Goal: Information Seeking & Learning: Find specific fact

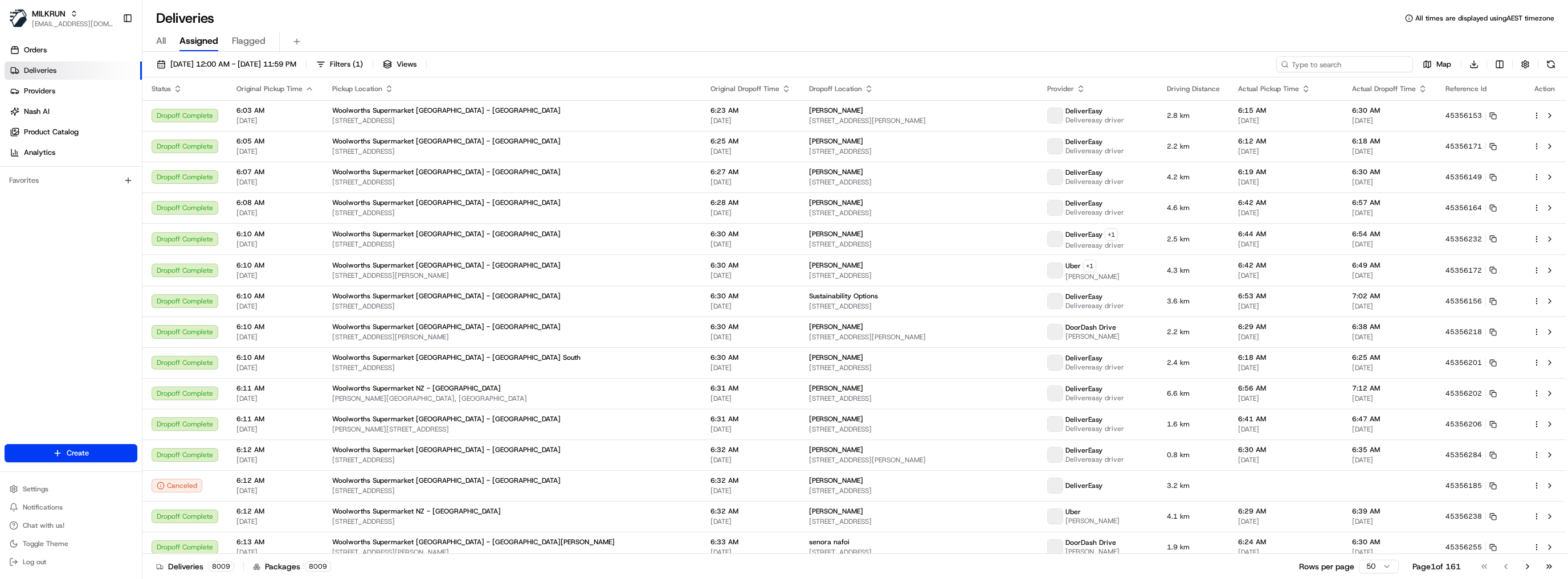
click at [1340, 66] on input at bounding box center [1345, 65] width 137 height 16
paste input "8e5939d9-3026-4006-a416-9feec1a9148b"
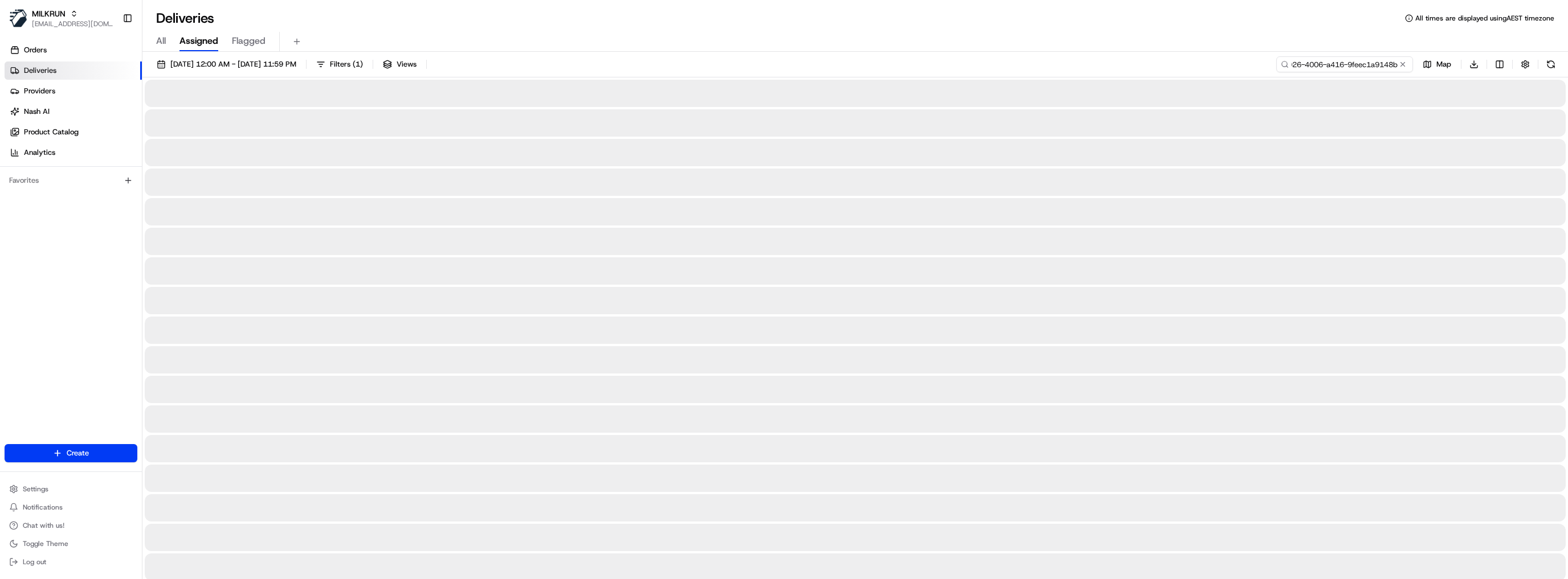
type input "8e5939d9-3026-4006-a416-9feec1a9148b"
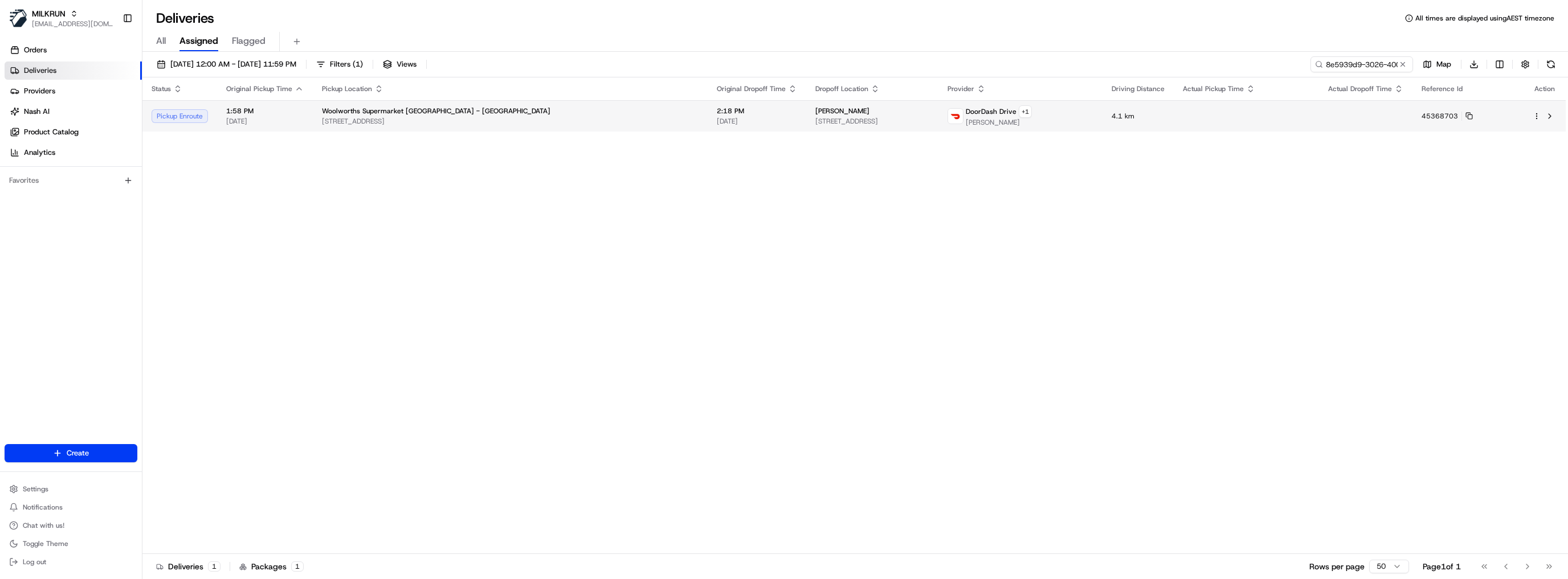
click at [892, 119] on span "[STREET_ADDRESS]" at bounding box center [872, 121] width 114 height 9
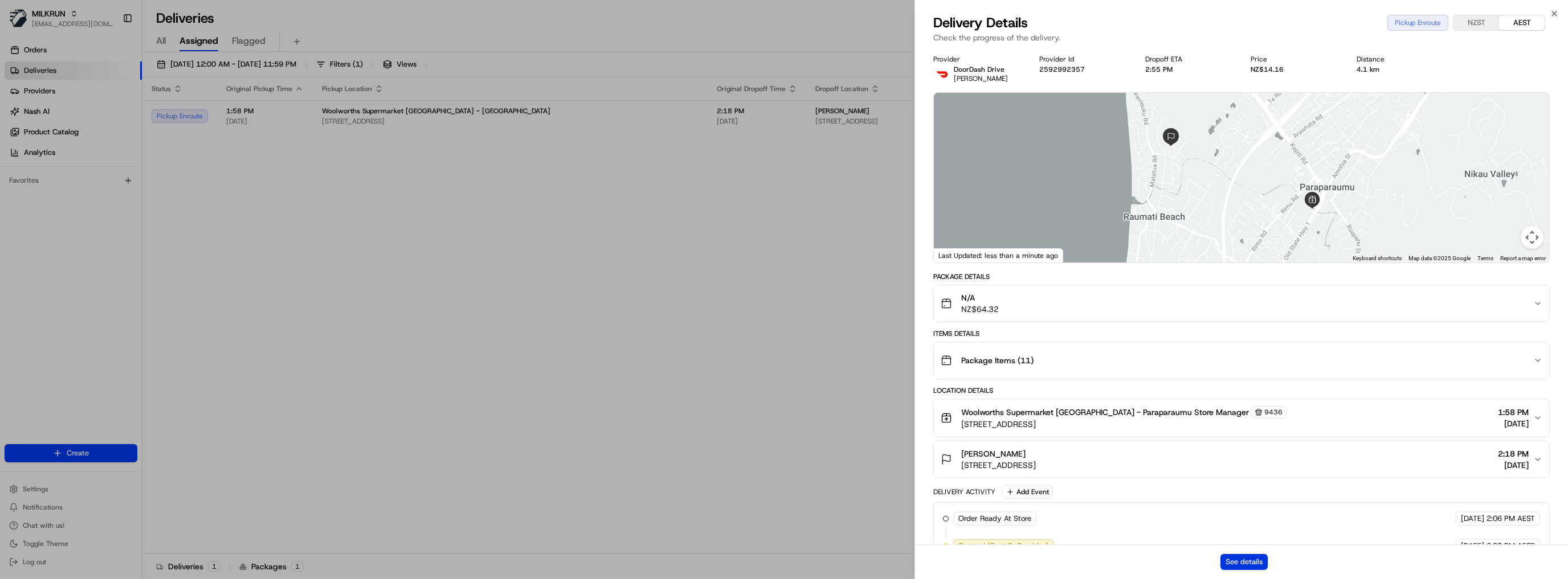
click at [1259, 565] on button "See details" at bounding box center [1244, 562] width 48 height 16
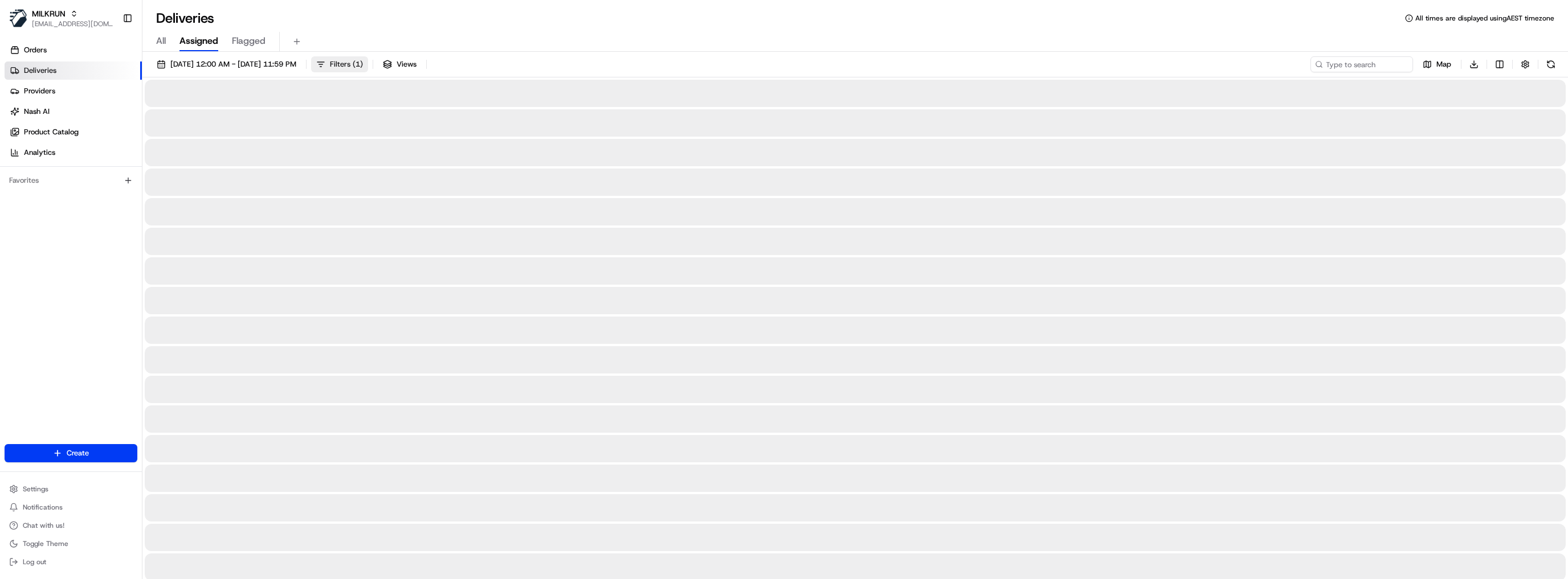
click at [363, 61] on span "( 1 )" at bounding box center [357, 64] width 10 height 10
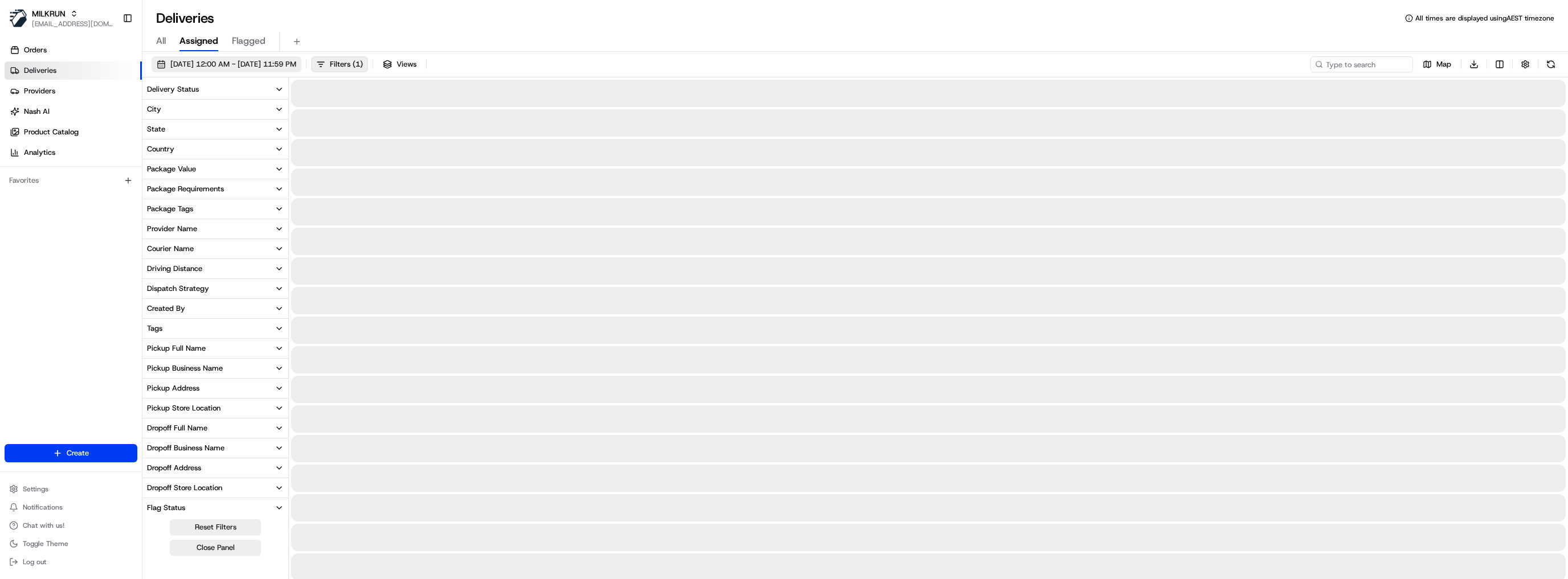
click at [296, 64] on span "18/08/2025 12:00 AM - 25/08/2025 11:59 PM" at bounding box center [233, 64] width 126 height 10
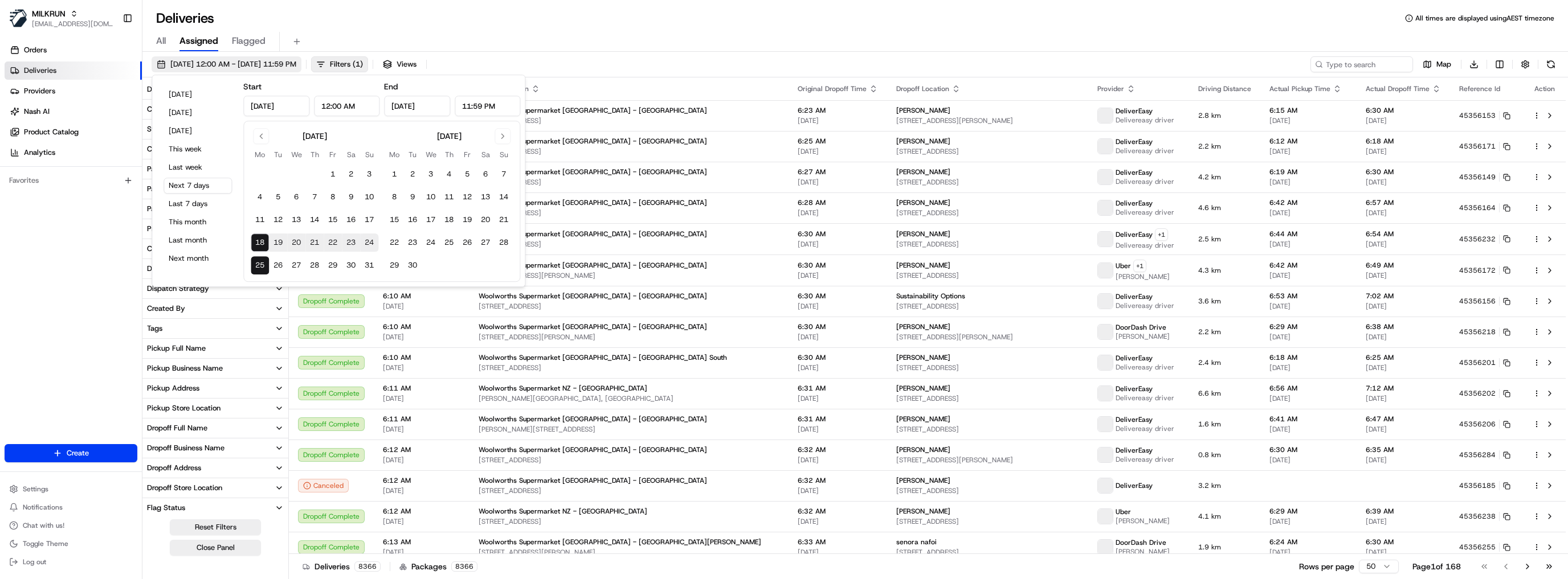
type input "Aug 18, 2025"
type input "12:00 AM"
type input "Aug 25, 2025"
type input "11:59 PM"
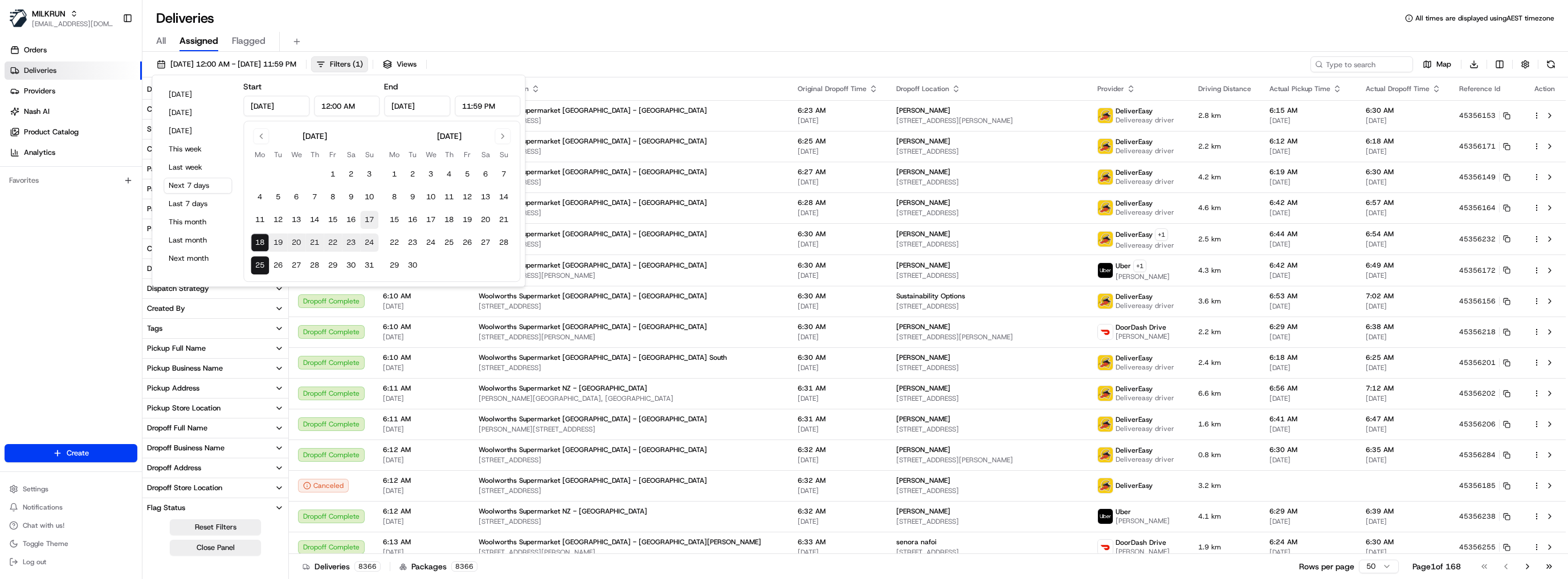
click at [367, 221] on button "17" at bounding box center [369, 219] width 18 height 18
type input "Aug 17, 2025"
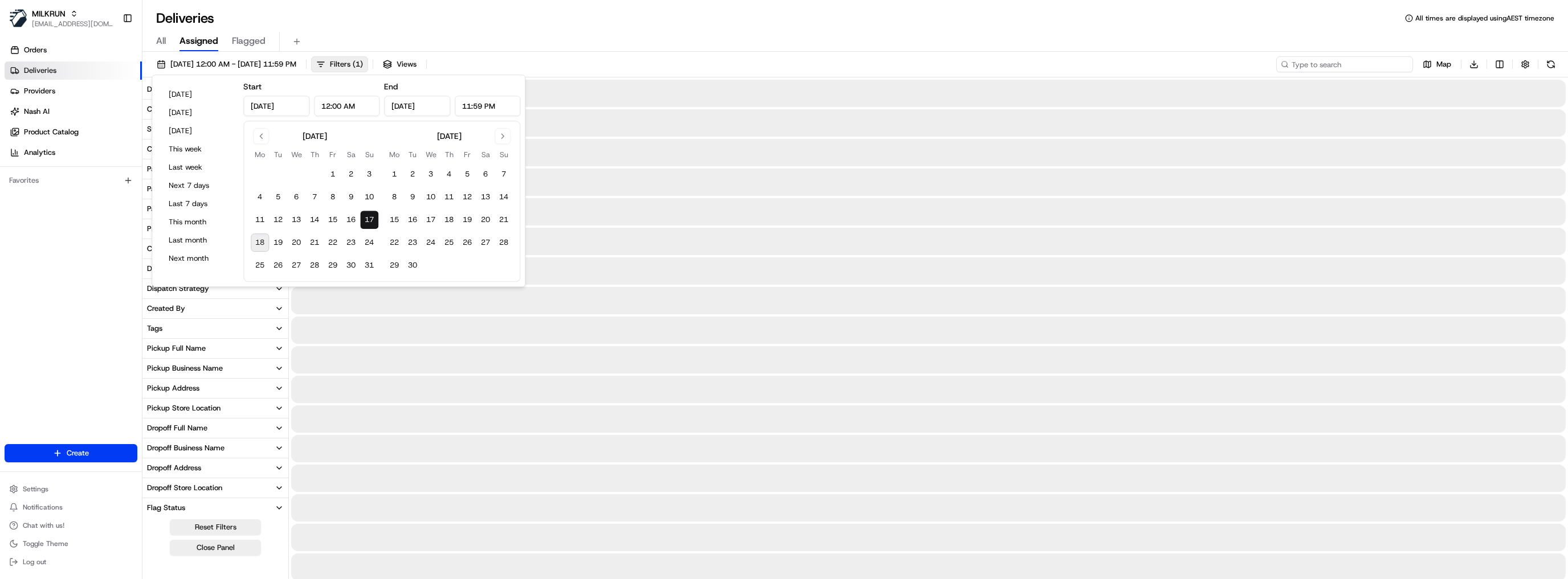
click at [1340, 64] on input at bounding box center [1345, 65] width 137 height 16
paste input "f05ab222-fbd5-42fa-97b8-b960b226e7e0"
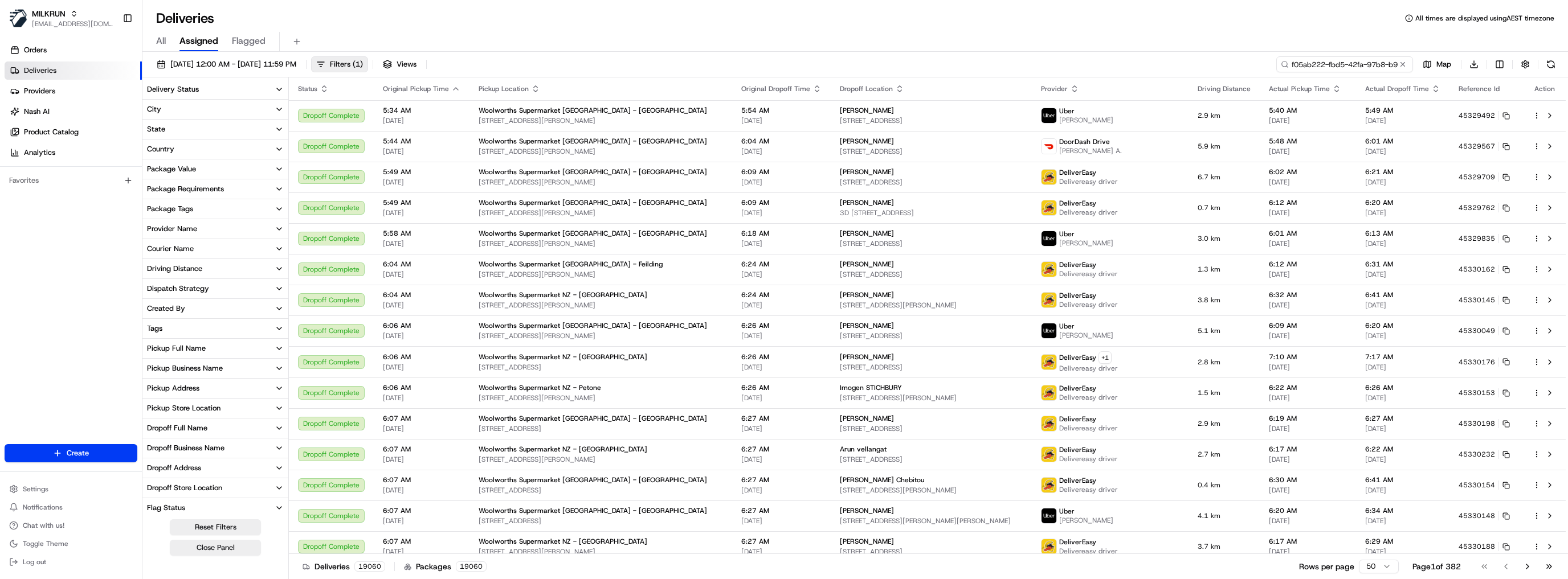
scroll to position [0, 50]
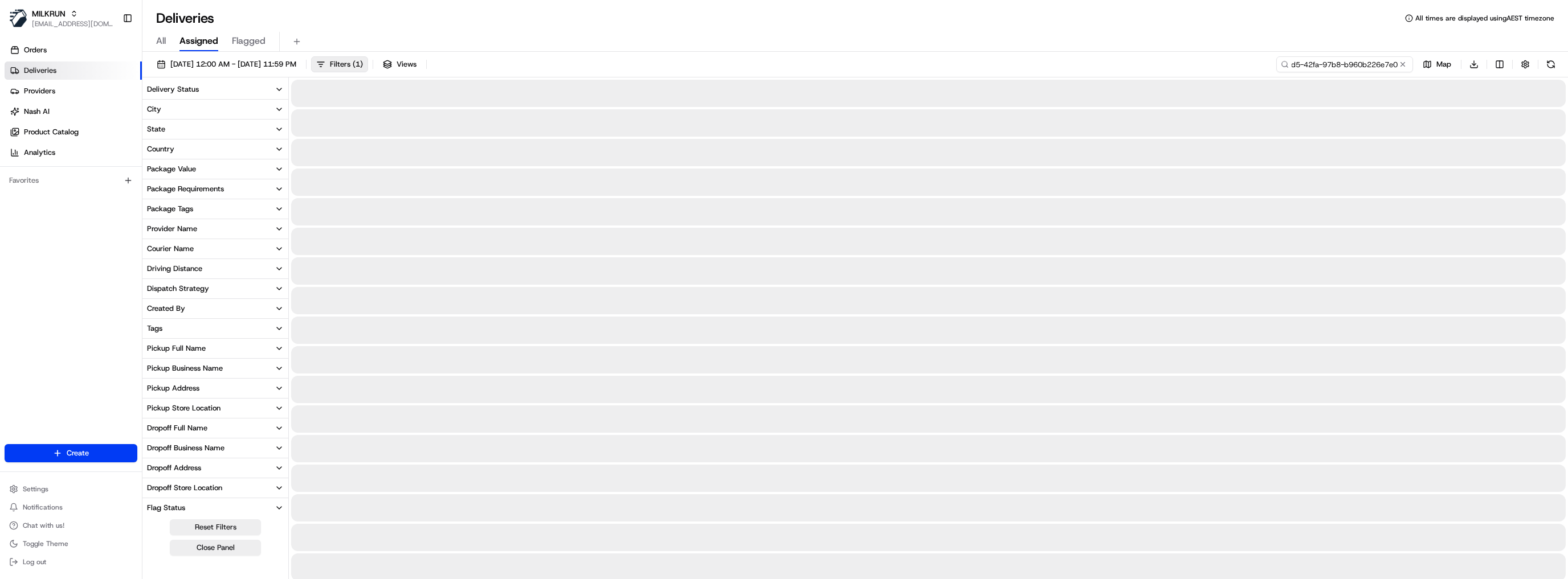
type input "f05ab222-fbd5-42fa-97b8-b960b226e7e0"
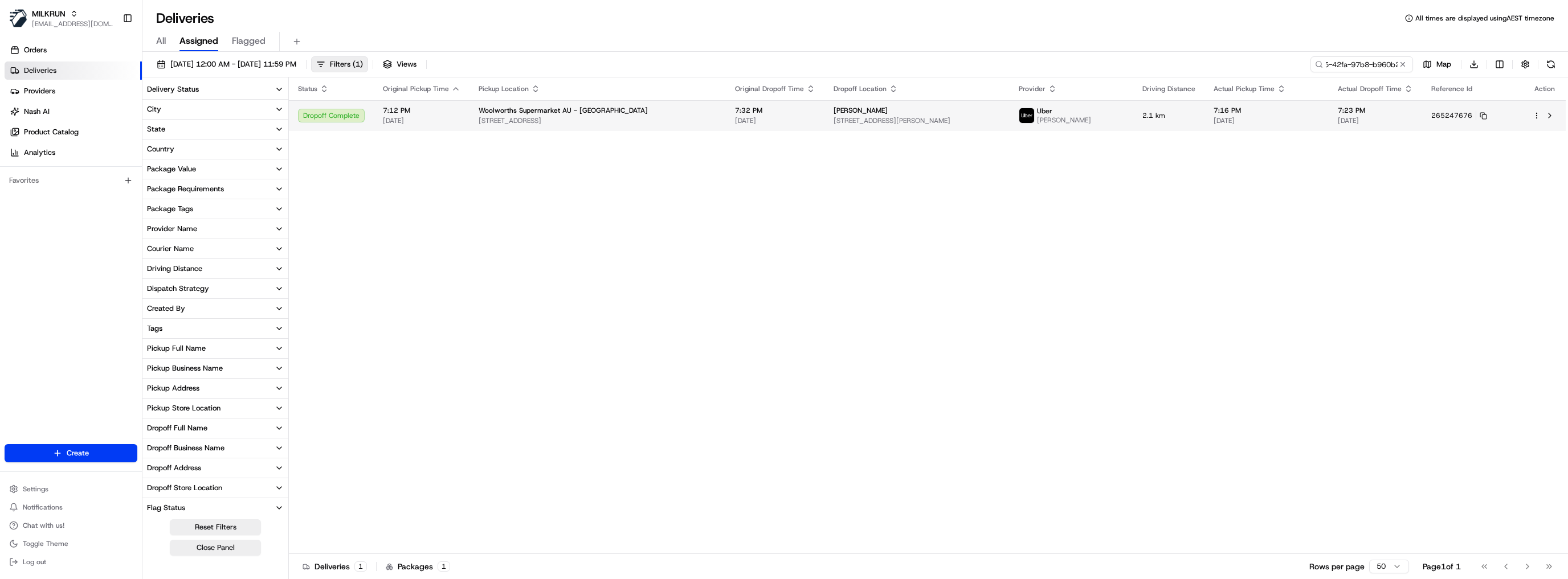
click at [735, 116] on div "7:32 PM 17/08/2025" at bounding box center [775, 116] width 80 height 20
click at [579, 120] on span "235 Milleara Rd, Keilor East, VIC 3033, AU" at bounding box center [597, 120] width 238 height 9
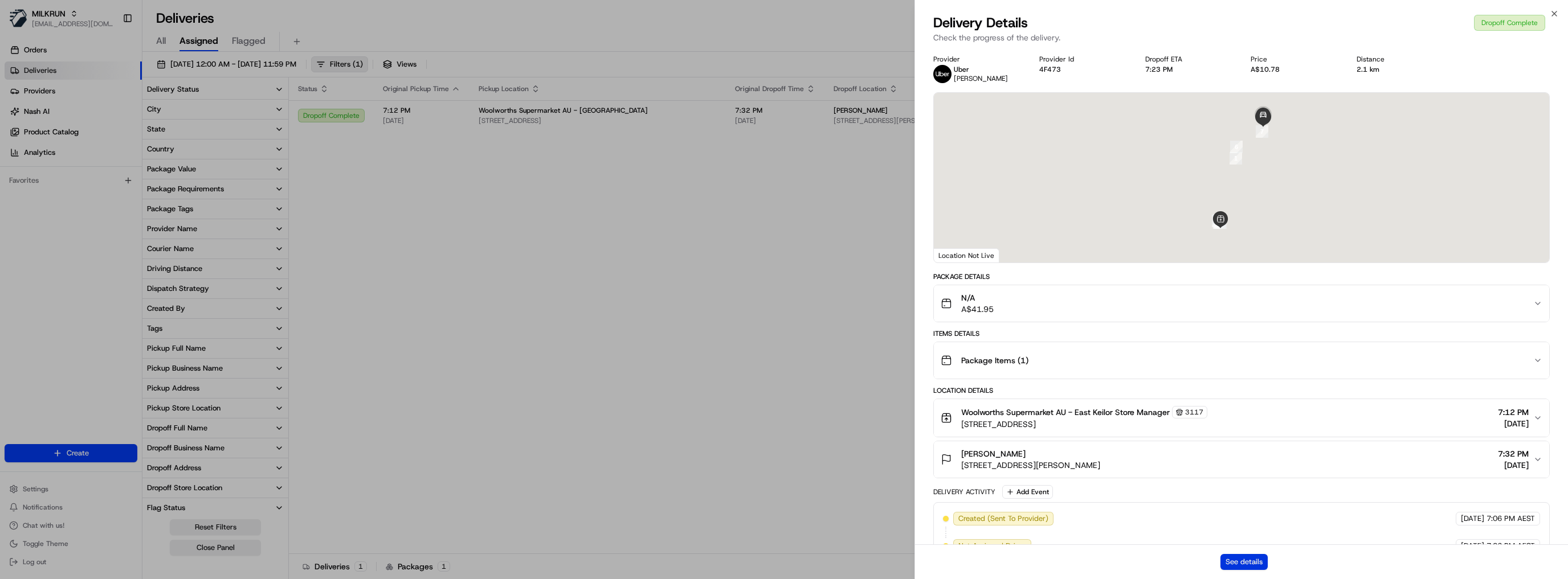
click at [1242, 560] on button "See details" at bounding box center [1244, 562] width 48 height 16
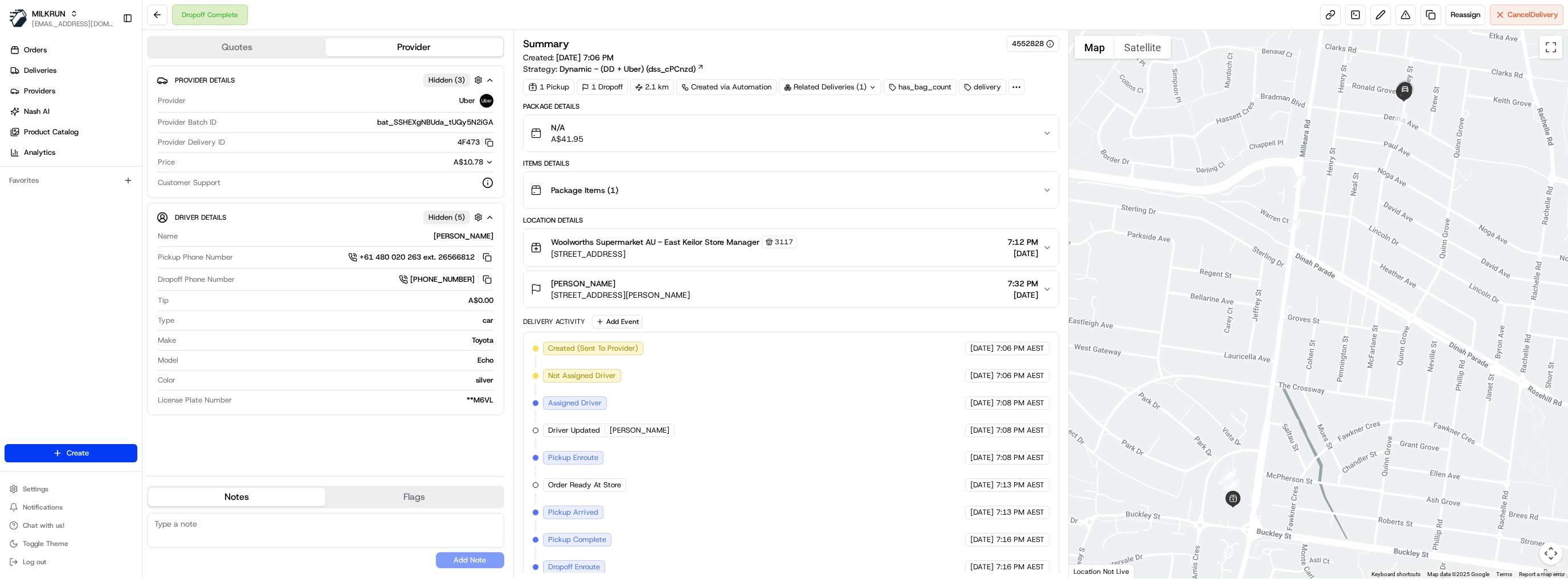
drag, startPoint x: 710, startPoint y: 254, endPoint x: 552, endPoint y: 239, distance: 158.7
click at [552, 239] on div "Woolworths Supermarket AU - East Keilor Store Manager 3117 235 Milleara Rd, Kei…" at bounding box center [674, 247] width 246 height 24
copy div "Woolworths Supermarket AU - East Keilor Store Manager 3117 235 Milleara Rd, Kei…"
click at [488, 144] on icon "button" at bounding box center [489, 143] width 9 height 9
drag, startPoint x: 710, startPoint y: 294, endPoint x: 549, endPoint y: 290, distance: 161.0
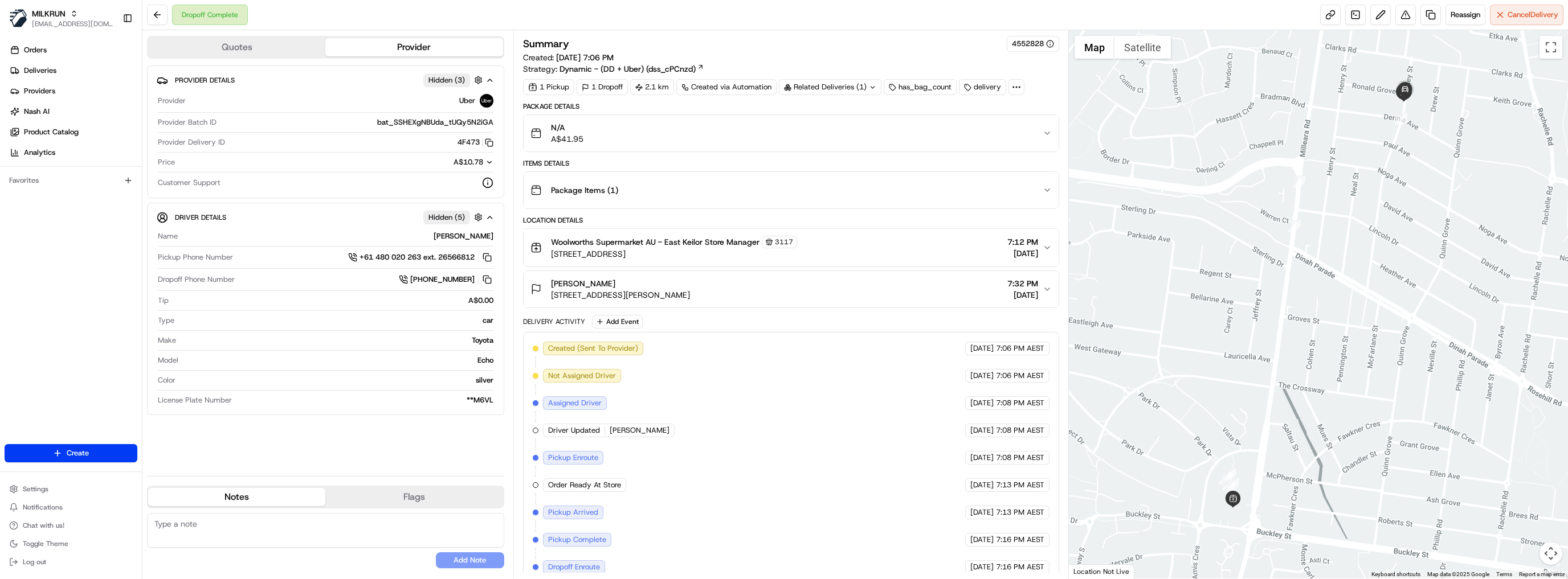
click at [549, 290] on div "Cheryl Booth 1A Ronald Grove, Keilor East, VIC 3033, AU 7:32 PM 17/08/2025" at bounding box center [787, 289] width 513 height 22
copy span "1A Ronald Grove, Keilor East, VIC 3033, AU"
